Goal: Find specific page/section: Find specific page/section

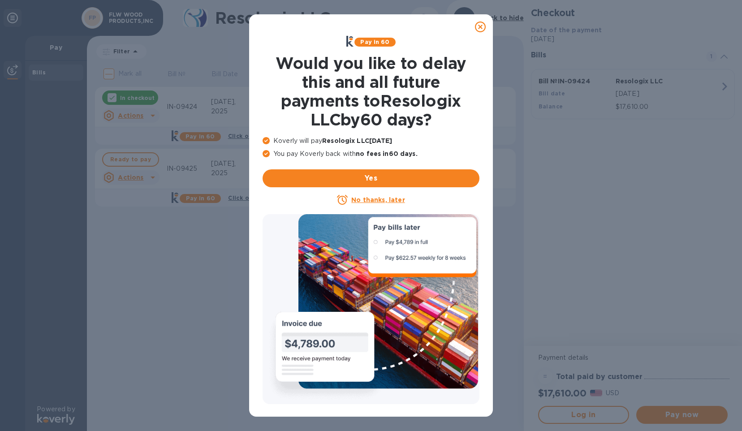
click at [480, 27] on icon at bounding box center [480, 27] width 11 height 11
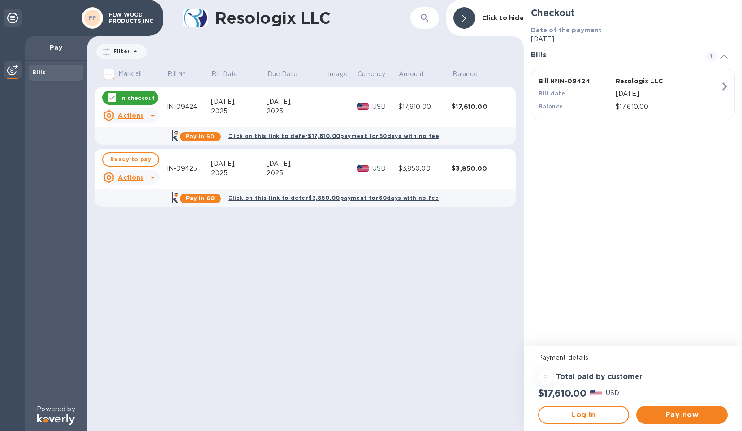
click at [35, 72] on b "Bills" at bounding box center [38, 72] width 13 height 7
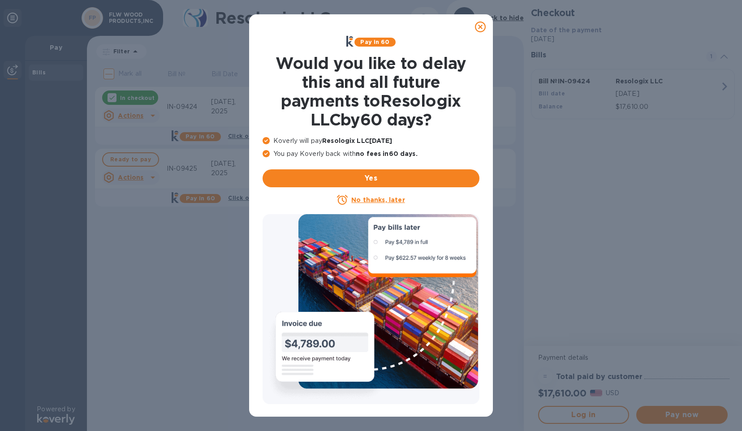
click at [482, 26] on icon at bounding box center [480, 27] width 11 height 11
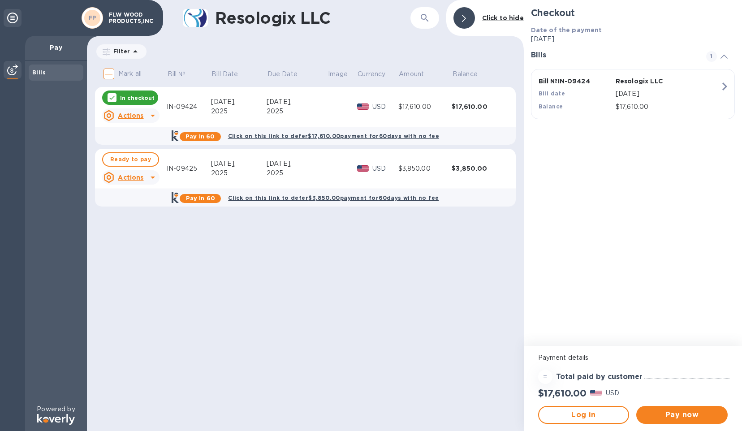
click at [16, 18] on icon at bounding box center [12, 18] width 11 height 11
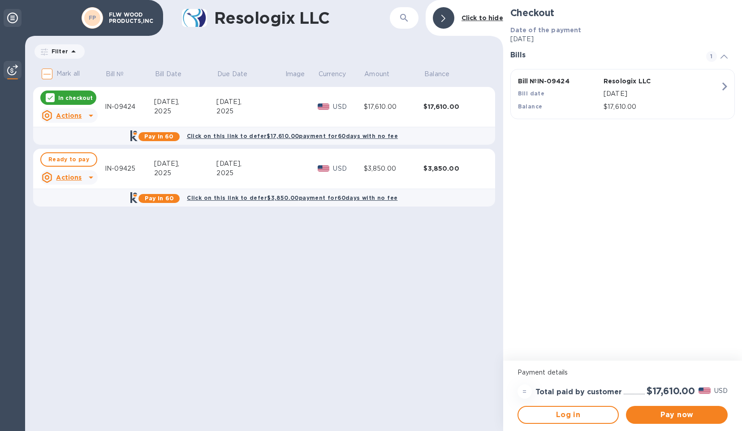
click at [9, 12] on div at bounding box center [13, 18] width 18 height 18
click at [12, 14] on icon at bounding box center [12, 18] width 11 height 11
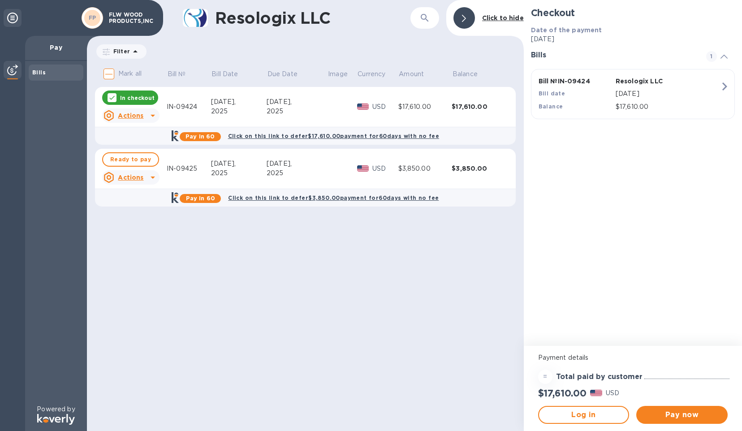
click at [12, 14] on icon at bounding box center [12, 18] width 11 height 11
